Goal: Find contact information: Find contact information

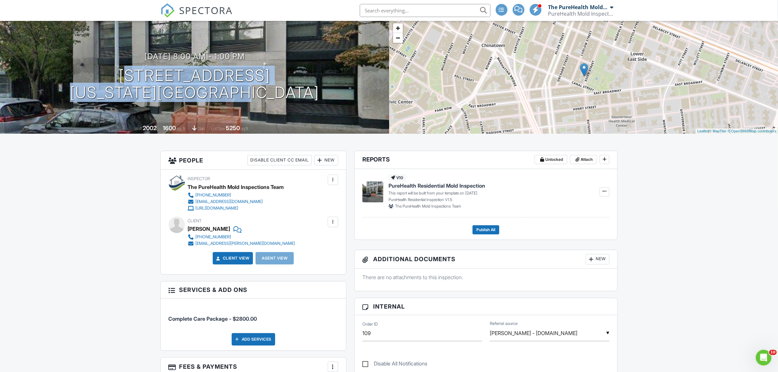
scroll to position [406, 0]
click at [205, 9] on span "SPECTORA" at bounding box center [206, 10] width 54 height 14
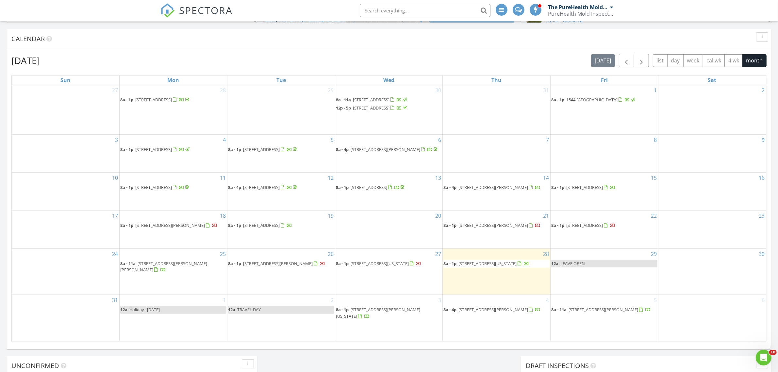
scroll to position [204, 0]
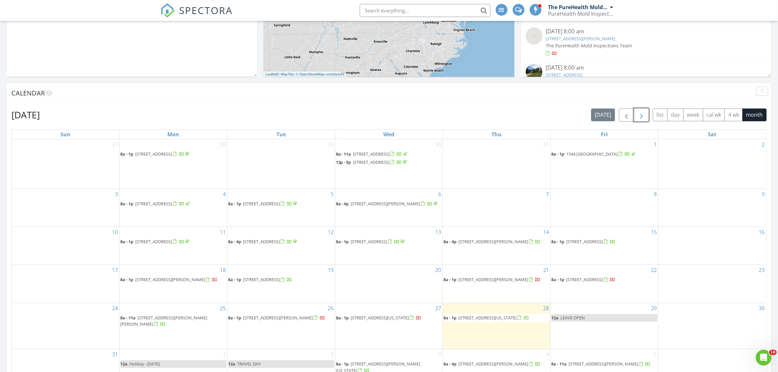
click at [644, 119] on span "button" at bounding box center [642, 115] width 8 height 8
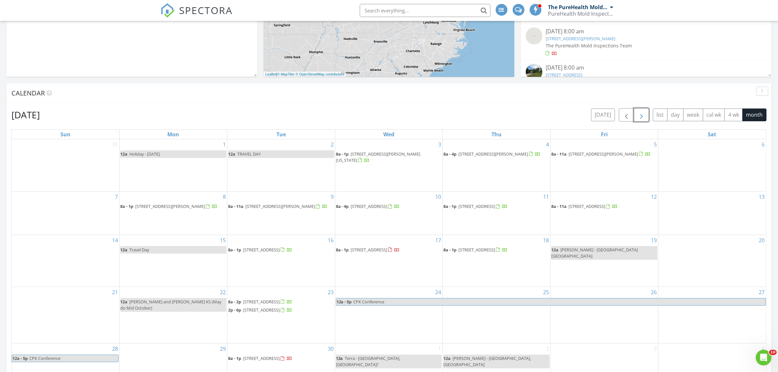
scroll to position [245, 0]
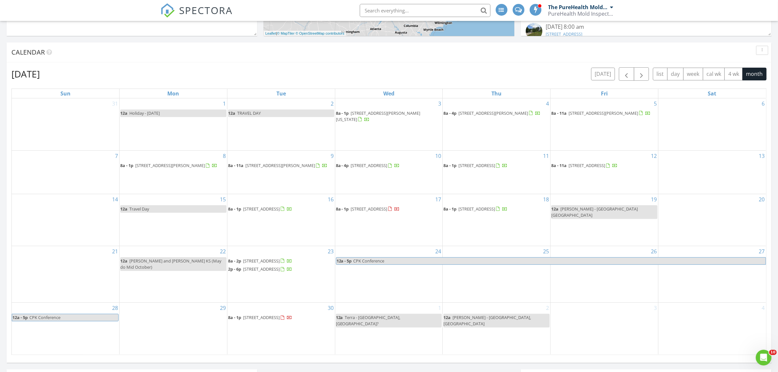
click at [332, 66] on div "September 2025 today list day week cal wk 4 wk month Sun Mon Tue Wed Thu Fri Sa…" at bounding box center [389, 210] width 765 height 297
click at [575, 208] on span "Vicky - Nashville TN" at bounding box center [594, 212] width 87 height 12
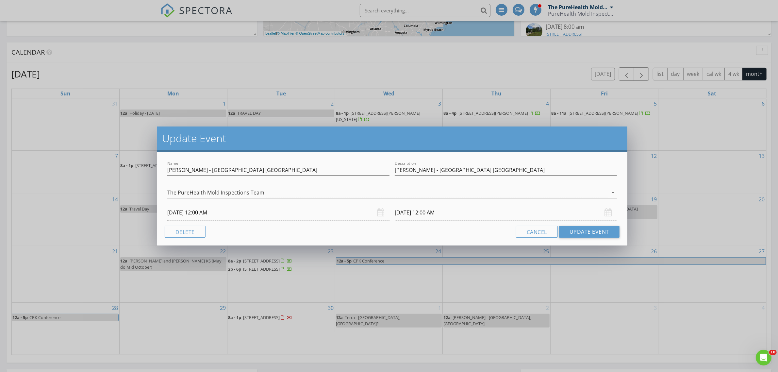
click at [151, 58] on div "Update Event Name Vicky - Nashville TN Description Vicky - Nashville TN The Pur…" at bounding box center [389, 186] width 778 height 372
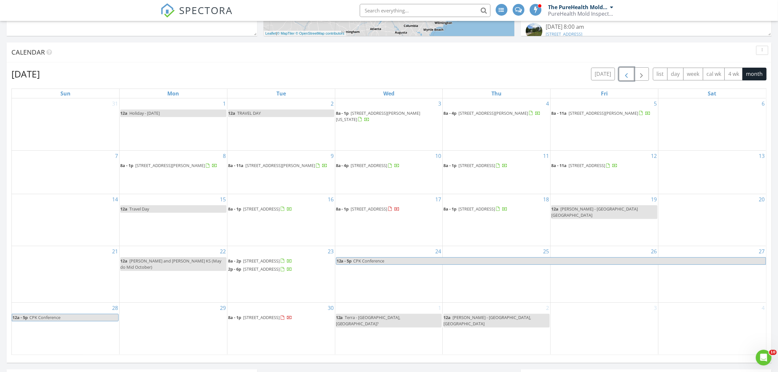
click at [623, 78] on span "button" at bounding box center [627, 74] width 8 height 8
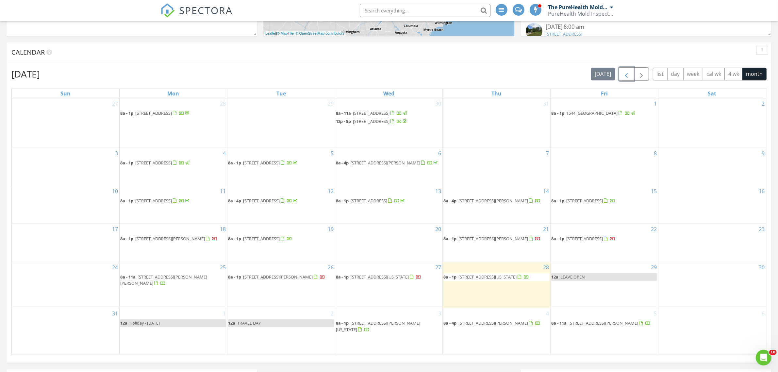
click at [387, 204] on span "3056 Prestwicke Dr, Edgewood 41017" at bounding box center [369, 201] width 37 height 6
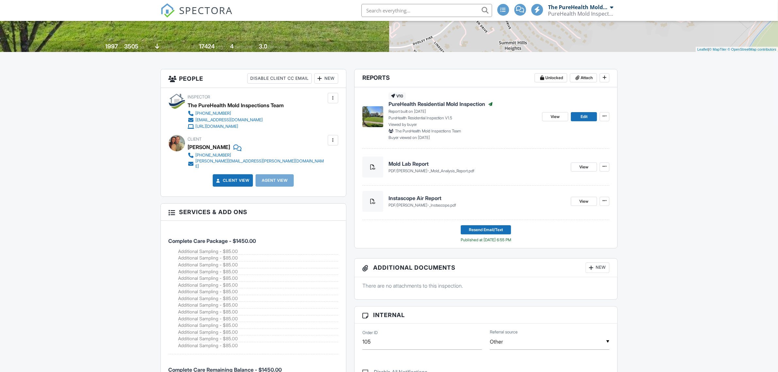
scroll to position [406, 0]
click at [550, 116] on link "View" at bounding box center [555, 116] width 26 height 9
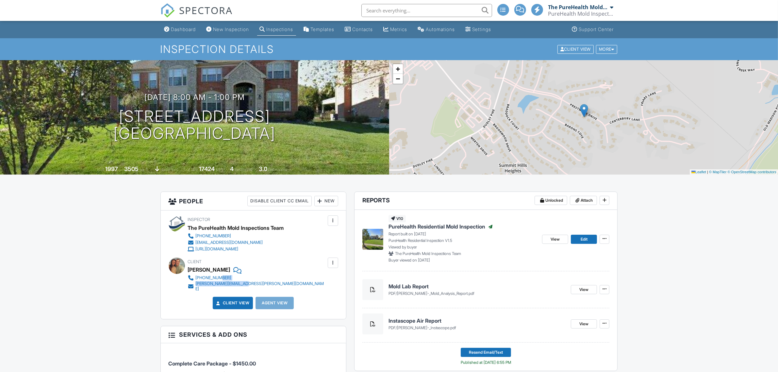
scroll to position [406, 0]
drag, startPoint x: 298, startPoint y: 278, endPoint x: 190, endPoint y: 278, distance: 108.5
click at [190, 278] on div "Client [PERSON_NAME] [PHONE_NUMBER] [PERSON_NAME][EMAIL_ADDRESS][PERSON_NAME][D…" at bounding box center [254, 275] width 170 height 34
click at [301, 278] on div "Client [PERSON_NAME] [PHONE_NUMBER] [PERSON_NAME][EMAIL_ADDRESS][PERSON_NAME][D…" at bounding box center [254, 275] width 170 height 34
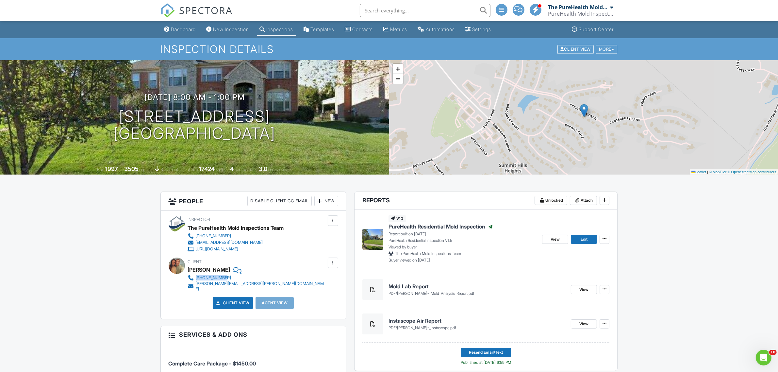
drag, startPoint x: 269, startPoint y: 276, endPoint x: 194, endPoint y: 278, distance: 74.5
type textarea "[PHONE_NUMBER]"
click at [194, 278] on div "Client [PERSON_NAME] [PHONE_NUMBER] [PERSON_NAME][EMAIL_ADDRESS][PERSON_NAME][D…" at bounding box center [273, 275] width 170 height 34
copy link "[PHONE_NUMBER]"
